Goal: Navigation & Orientation: Find specific page/section

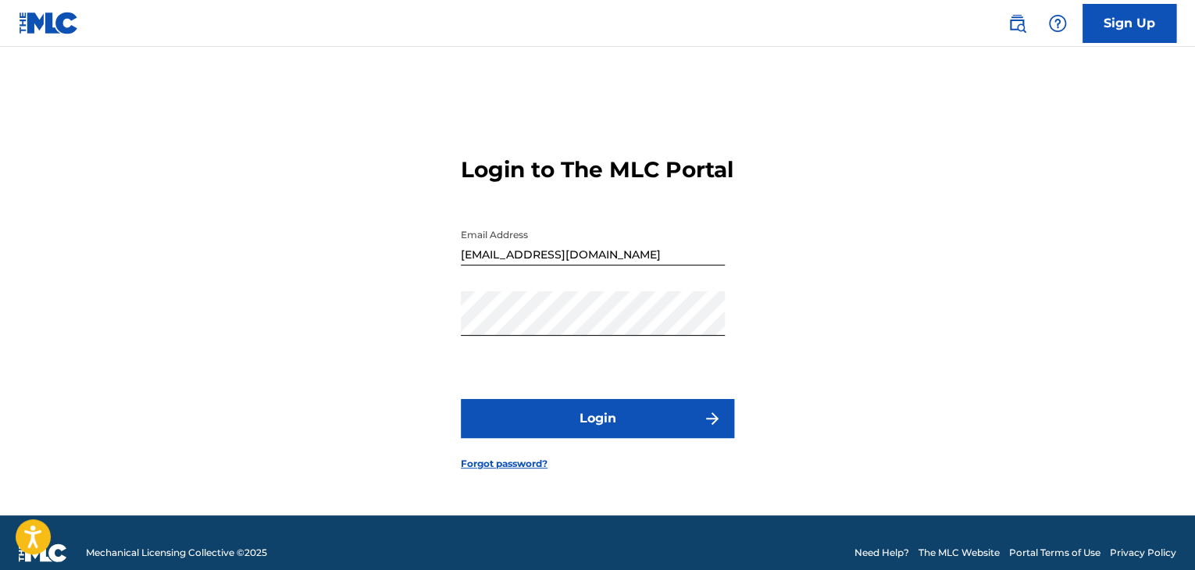
click at [535, 438] on button "Login" at bounding box center [597, 418] width 273 height 39
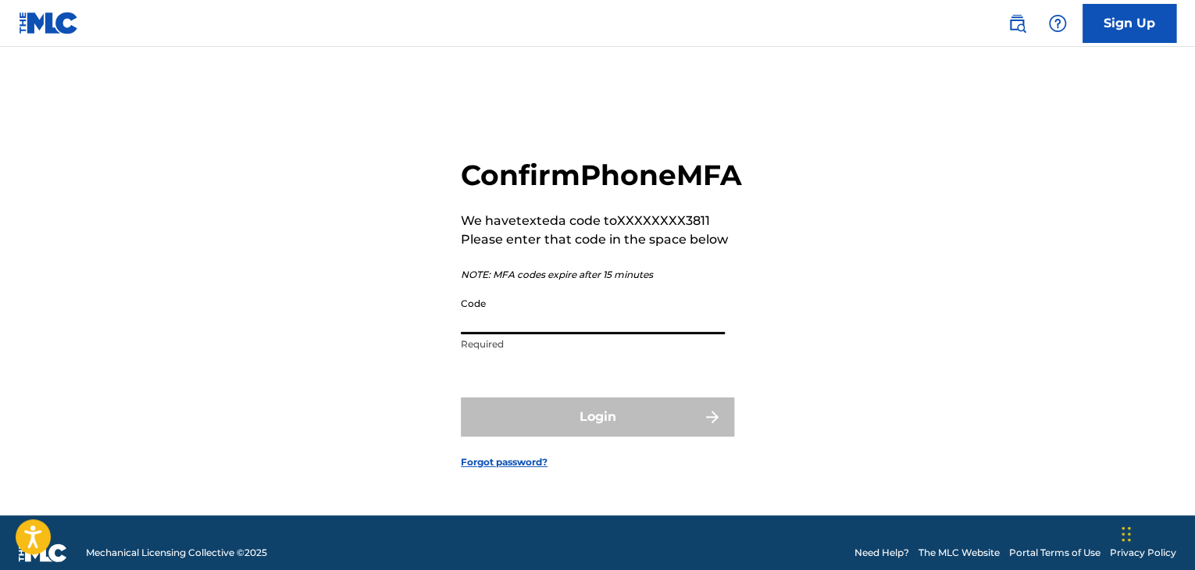
click at [597, 334] on input "Code" at bounding box center [593, 312] width 264 height 45
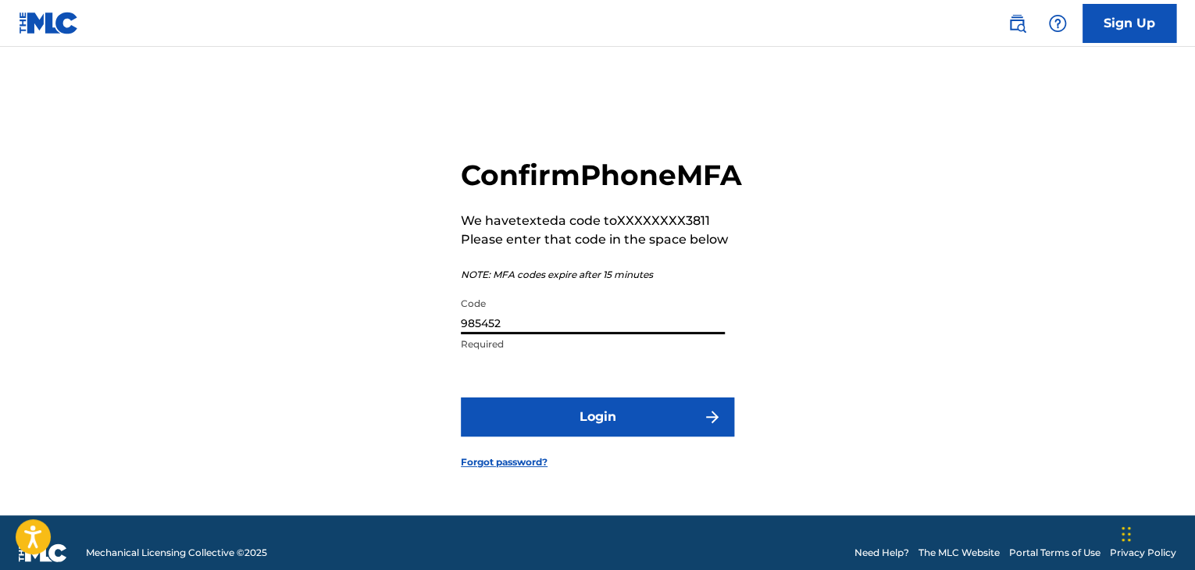
type input "985452"
click at [613, 420] on button "Login" at bounding box center [597, 417] width 273 height 39
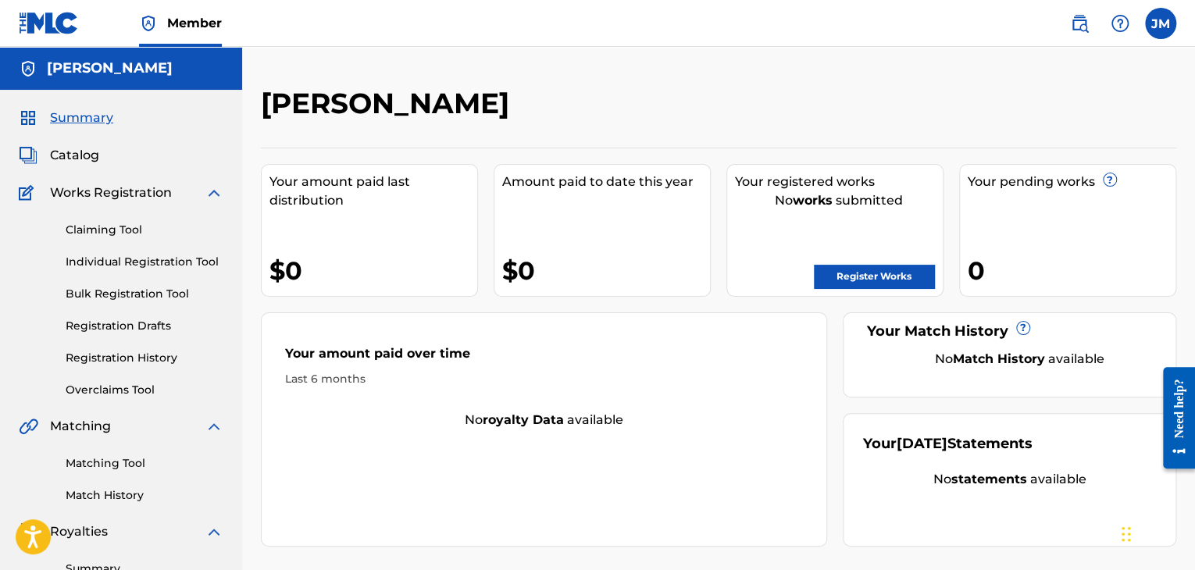
click at [91, 160] on span "Catalog" at bounding box center [74, 155] width 49 height 19
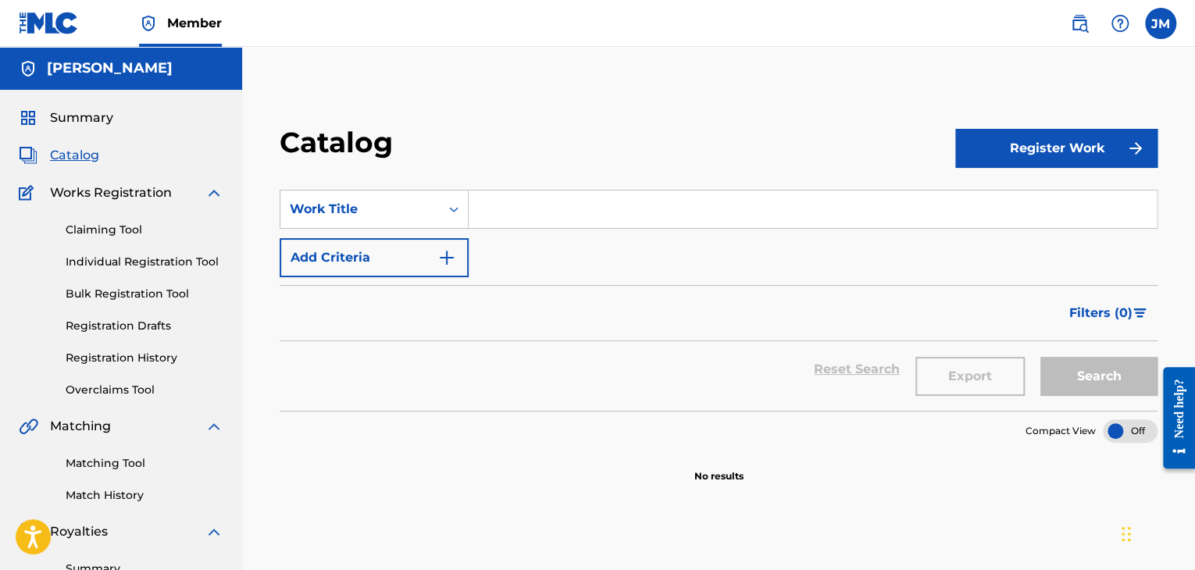
click at [94, 128] on div "Summary Catalog Works Registration Claiming Tool Individual Registration Tool B…" at bounding box center [121, 492] width 242 height 804
click at [79, 120] on span "Summary" at bounding box center [81, 118] width 63 height 19
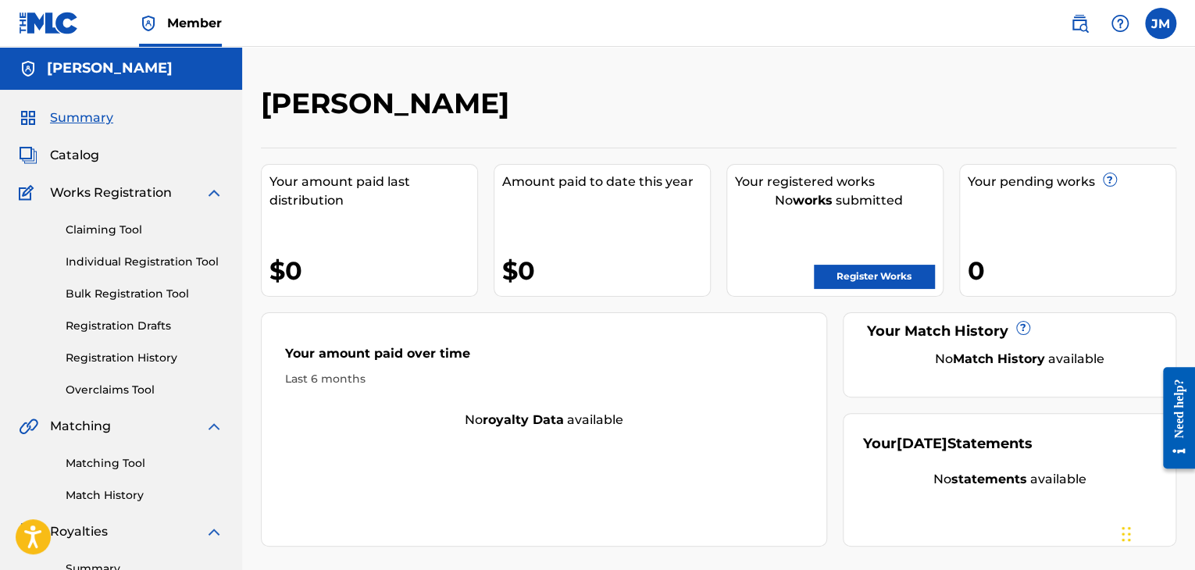
click at [1160, 17] on label at bounding box center [1160, 23] width 31 height 31
click at [1161, 23] on input "[PERSON_NAME] [EMAIL_ADDRESS][DOMAIN_NAME] Notification Preferences Profile Log…" at bounding box center [1161, 23] width 0 height 0
click at [1162, 16] on div "[PERSON_NAME] [PERSON_NAME] [EMAIL_ADDRESS][DOMAIN_NAME] Notification Preferenc…" at bounding box center [1160, 23] width 31 height 31
drag, startPoint x: 963, startPoint y: 106, endPoint x: 953, endPoint y: 120, distance: 17.3
drag, startPoint x: 953, startPoint y: 120, endPoint x: 898, endPoint y: 26, distance: 109.2
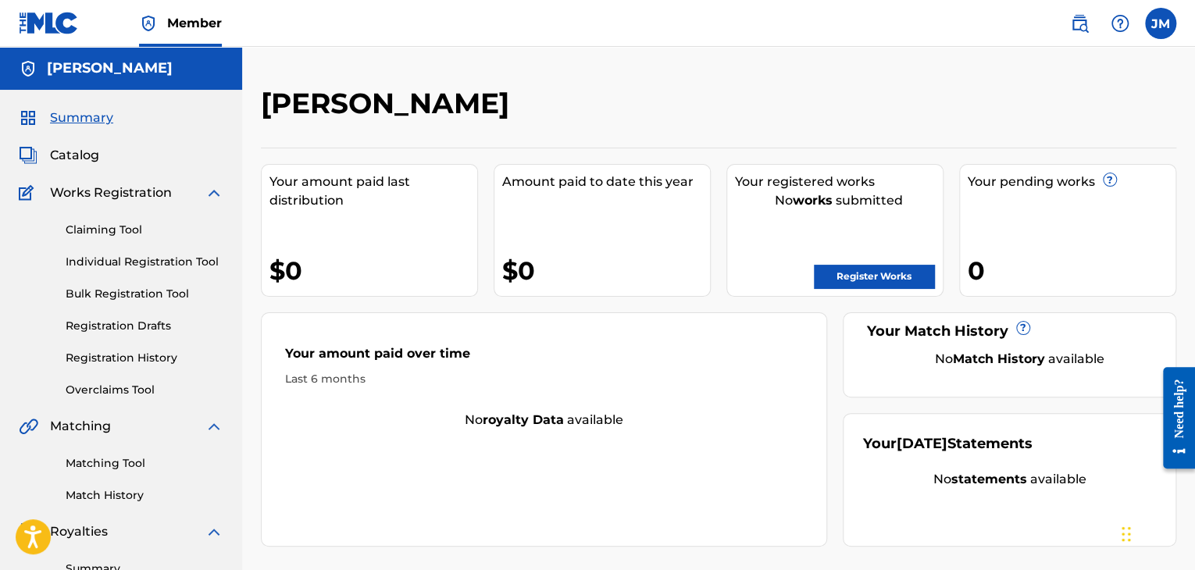
click at [898, 26] on nav "Member [PERSON_NAME] [PERSON_NAME] [EMAIL_ADDRESS][DOMAIN_NAME] Notification Pr…" at bounding box center [597, 23] width 1195 height 47
